Goal: Browse casually

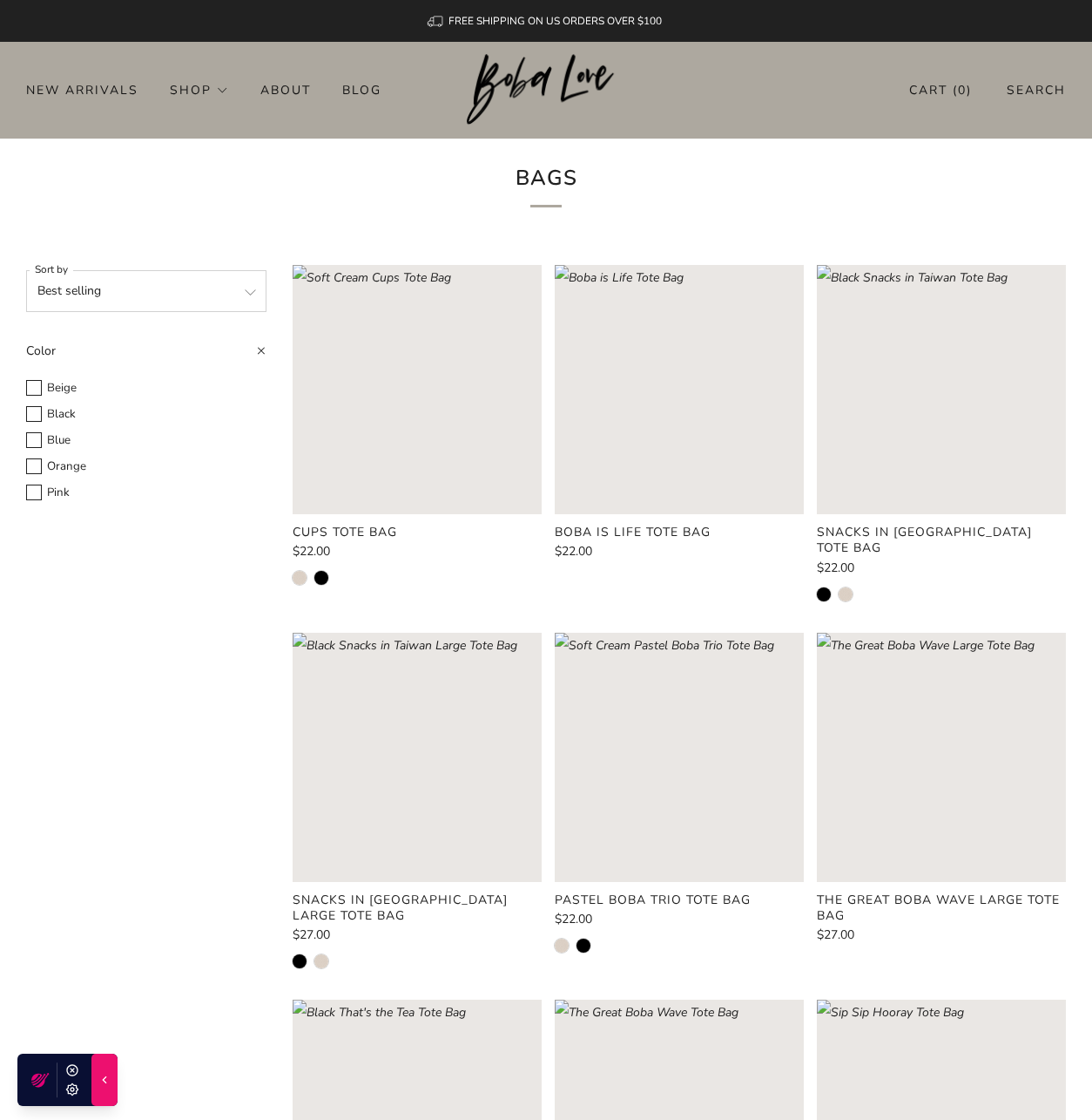
click at [532, 111] on img at bounding box center [546, 90] width 159 height 71
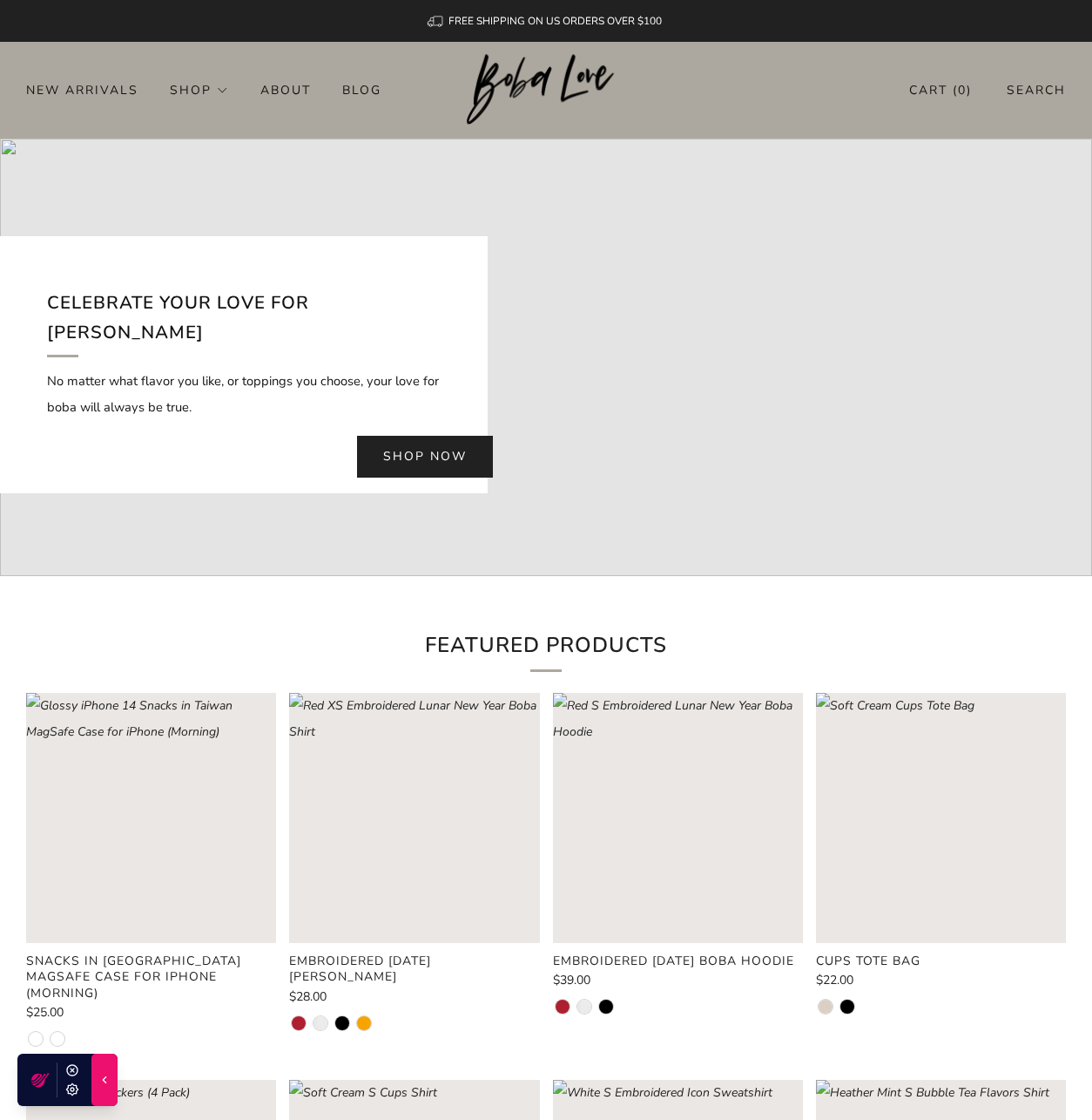
click at [449, 437] on link "Shop now" at bounding box center [424, 456] width 136 height 42
click at [511, 72] on img at bounding box center [546, 90] width 159 height 71
